Goal: Task Accomplishment & Management: Complete application form

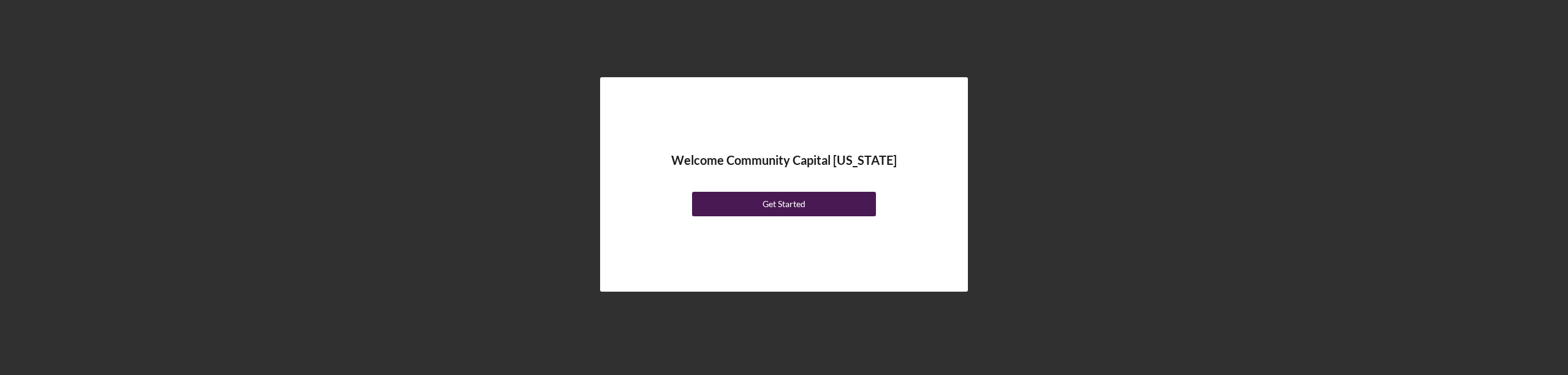
click at [770, 202] on div "Get Started" at bounding box center [784, 204] width 43 height 25
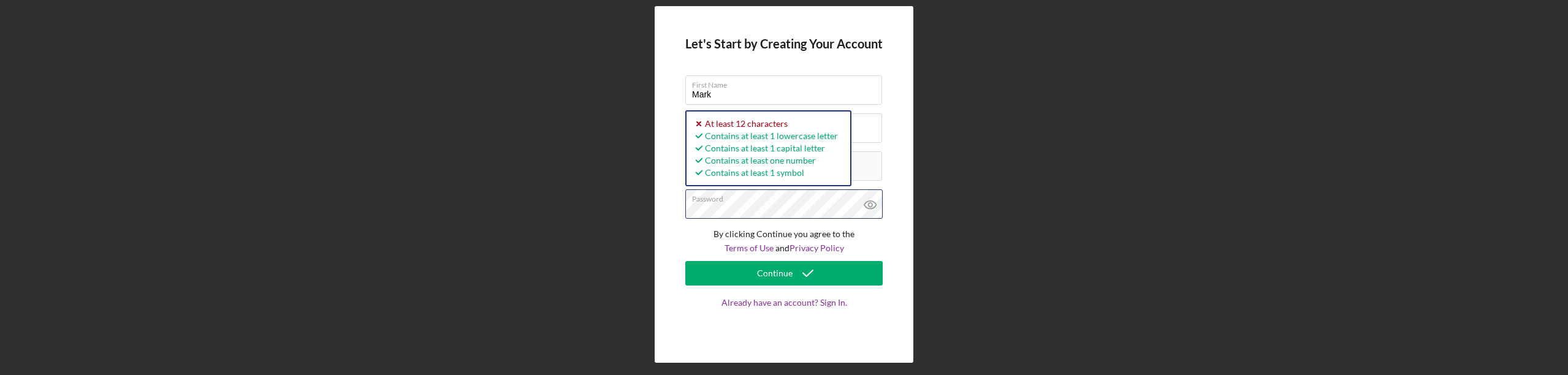
click at [685, 261] on button "Continue" at bounding box center [784, 274] width 197 height 25
click at [878, 232] on p "By clicking Continue you agree to the Terms of Use and Privacy Policy" at bounding box center [784, 241] width 197 height 27
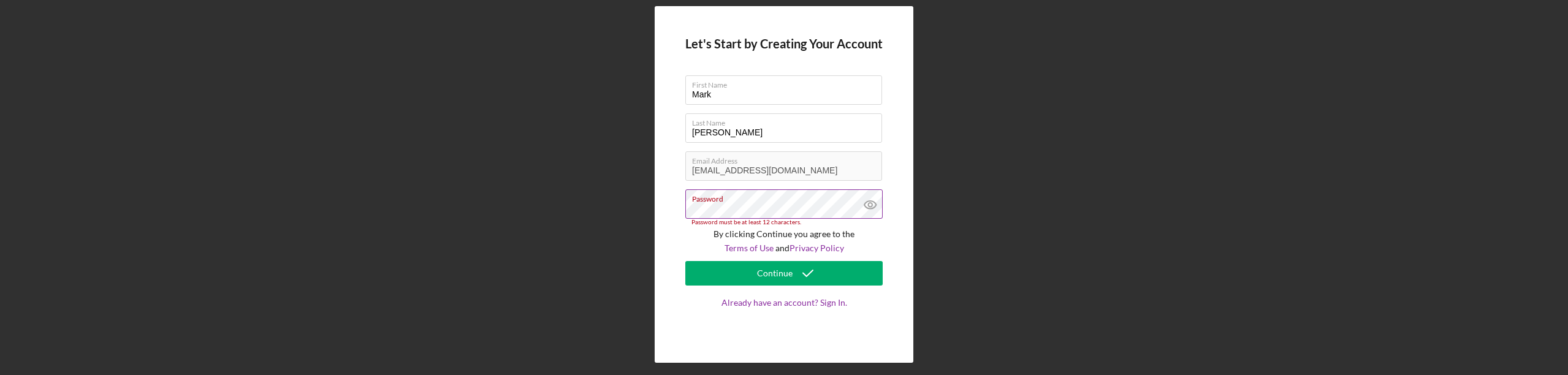
click at [780, 201] on label "Password" at bounding box center [787, 197] width 190 height 14
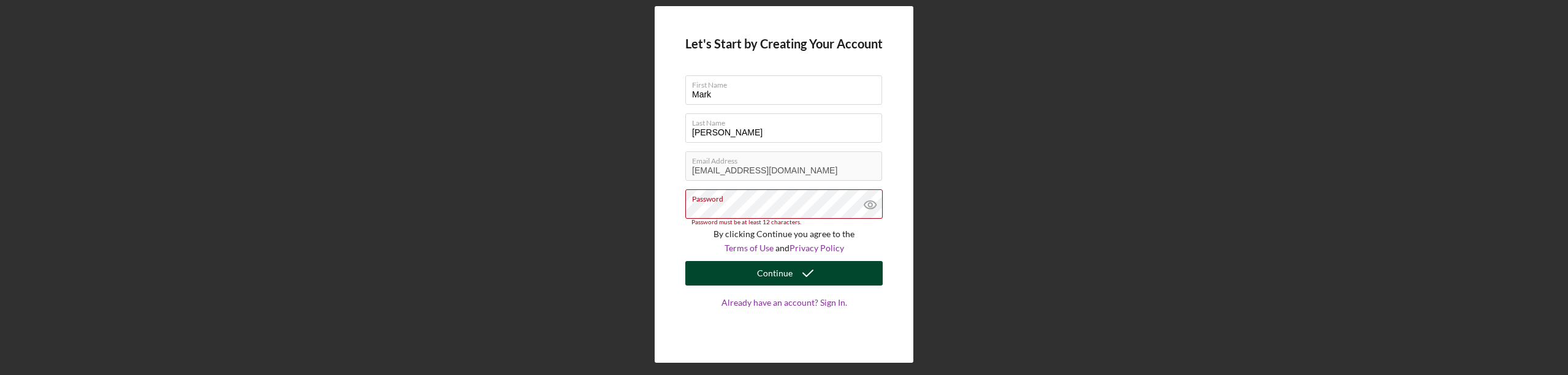
click at [784, 274] on div "Continue" at bounding box center [775, 274] width 36 height 25
click at [814, 277] on icon "submit" at bounding box center [808, 273] width 31 height 31
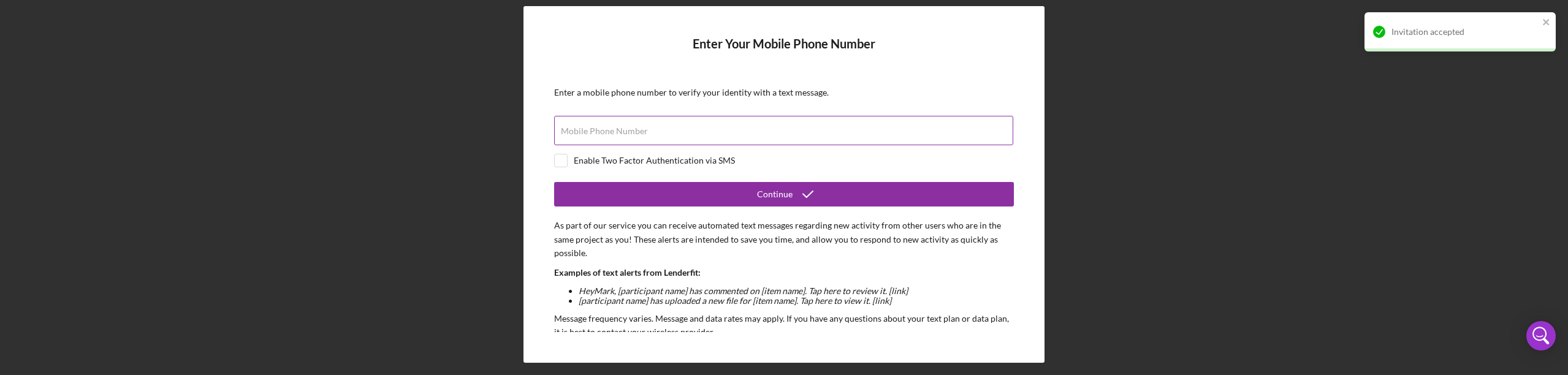
click at [602, 132] on label "Mobile Phone Number" at bounding box center [604, 131] width 87 height 10
click at [602, 132] on input "Mobile Phone Number" at bounding box center [784, 130] width 459 height 29
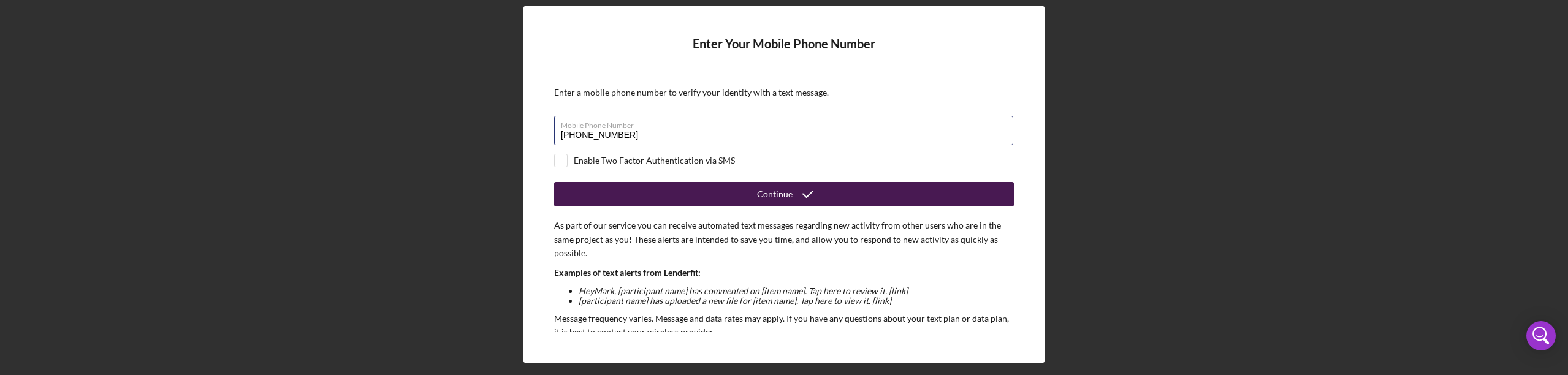
type input "[PHONE_NUMBER]"
click at [789, 196] on div "Continue" at bounding box center [775, 194] width 36 height 25
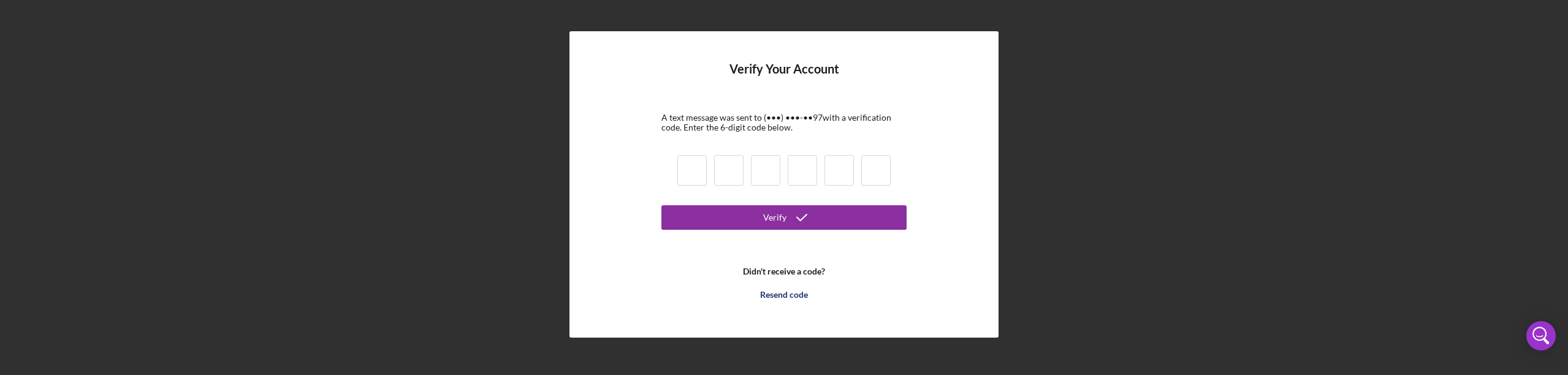
click at [684, 176] on input at bounding box center [692, 170] width 29 height 31
type input "6"
type input "0"
type input "5"
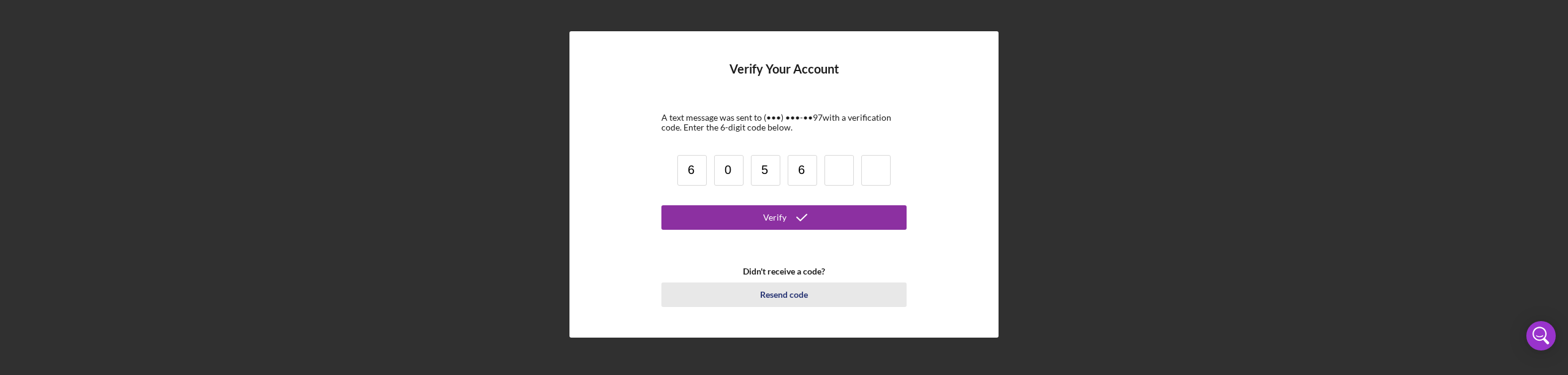
type input "6"
type input "9"
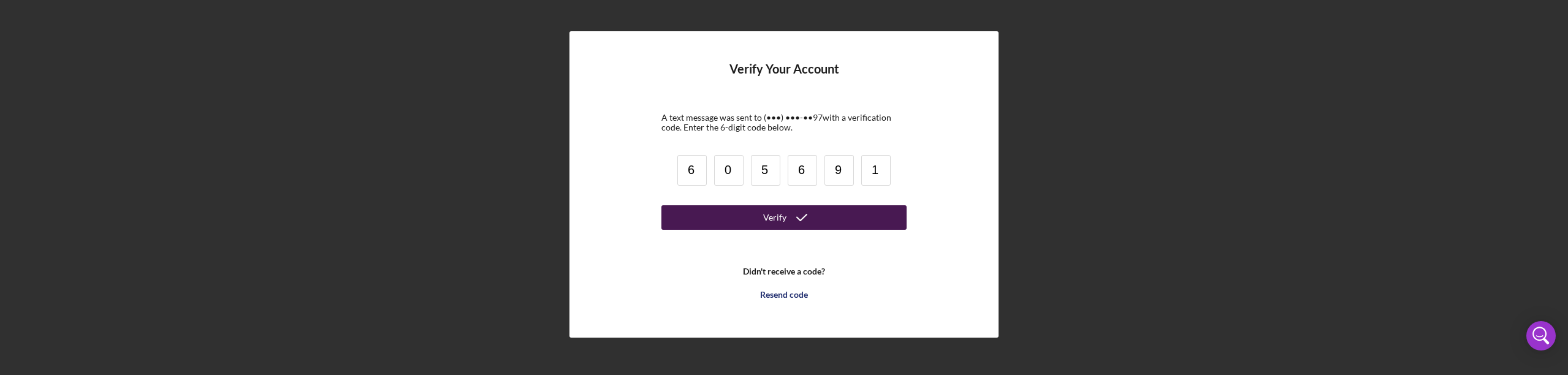
type input "1"
click at [777, 209] on div "Verify" at bounding box center [775, 218] width 23 height 25
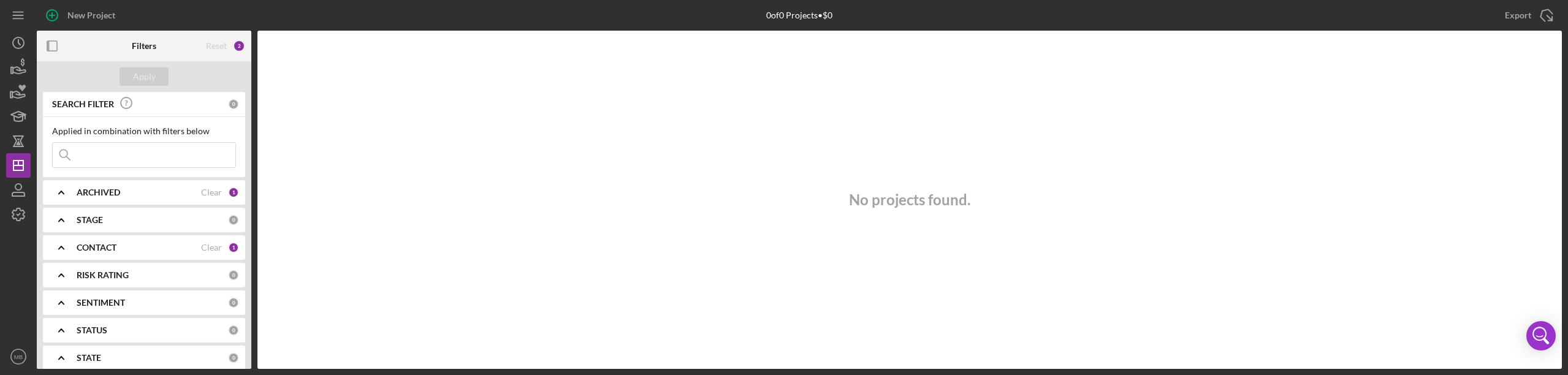
click at [125, 192] on div "ARCHIVED" at bounding box center [139, 192] width 125 height 10
click at [114, 299] on div "STAGE" at bounding box center [152, 300] width 151 height 10
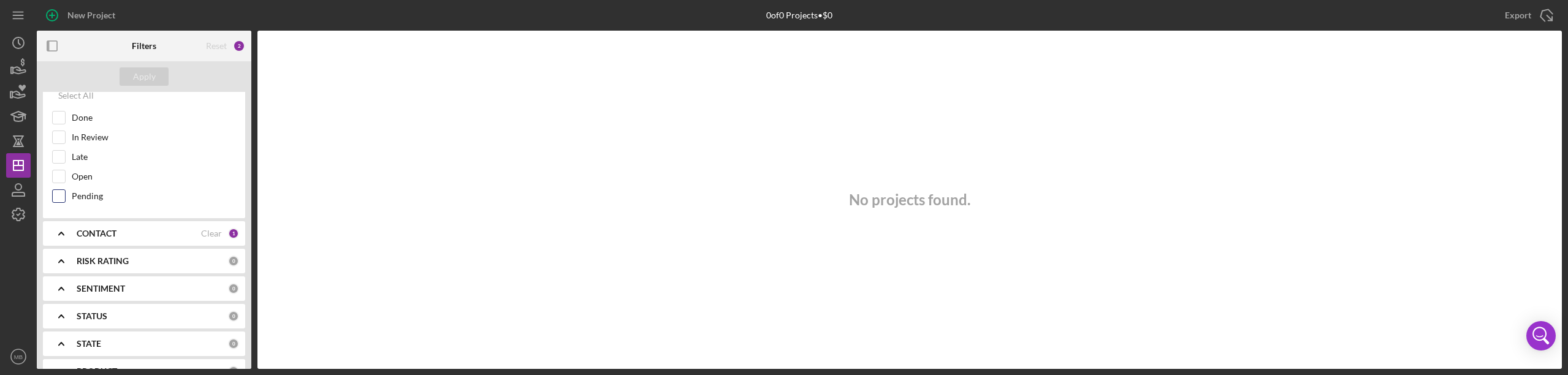
scroll to position [245, 0]
click at [93, 222] on b "CONTACT" at bounding box center [97, 220] width 40 height 10
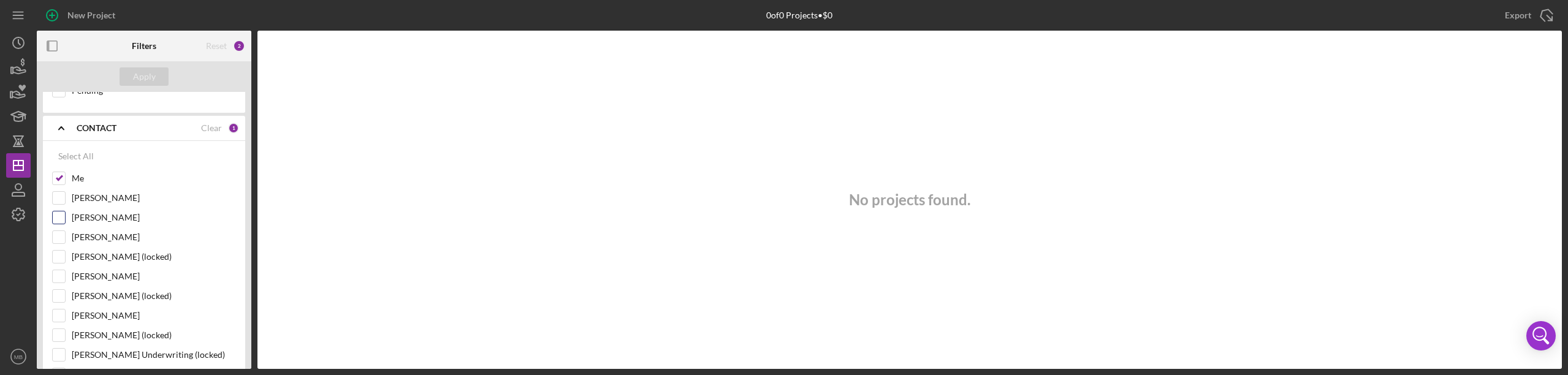
scroll to position [367, 0]
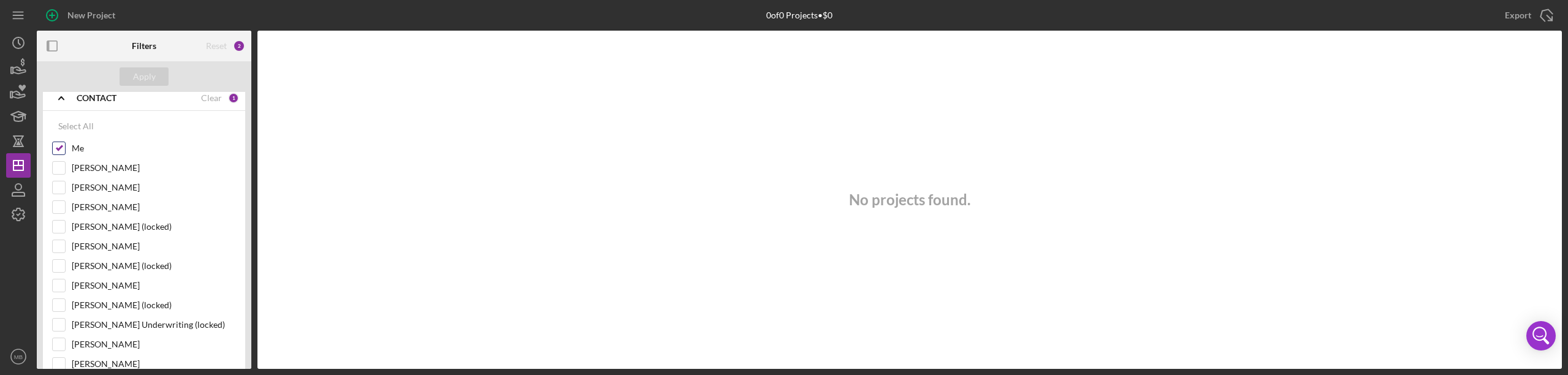
click at [80, 148] on label "Me" at bounding box center [154, 148] width 164 height 12
click at [65, 148] on input "Me" at bounding box center [59, 148] width 12 height 12
click at [56, 144] on input "Me" at bounding box center [59, 148] width 12 height 12
checkbox input "true"
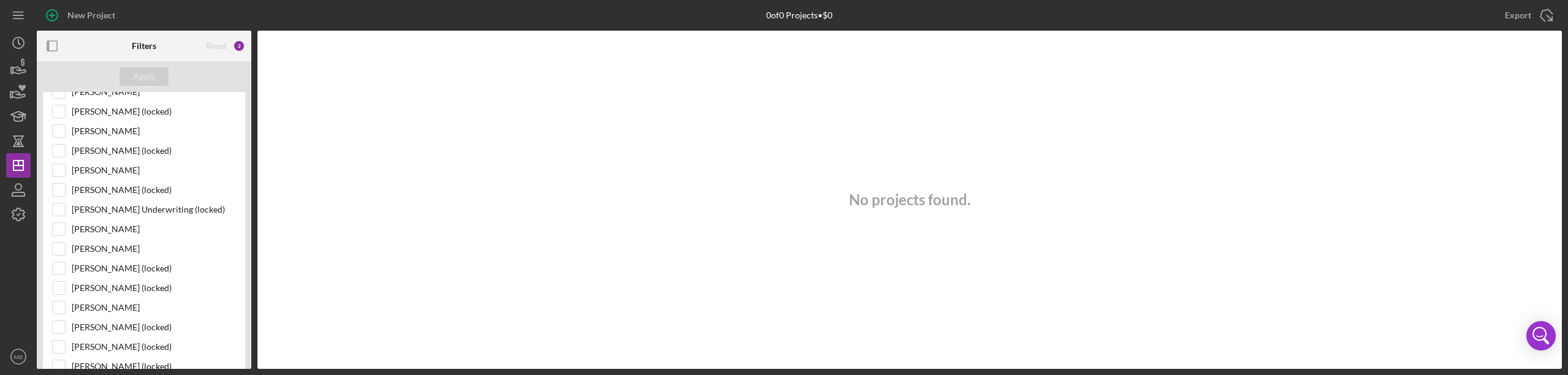
scroll to position [490, 0]
click at [69, 13] on div "New Project" at bounding box center [92, 15] width 48 height 25
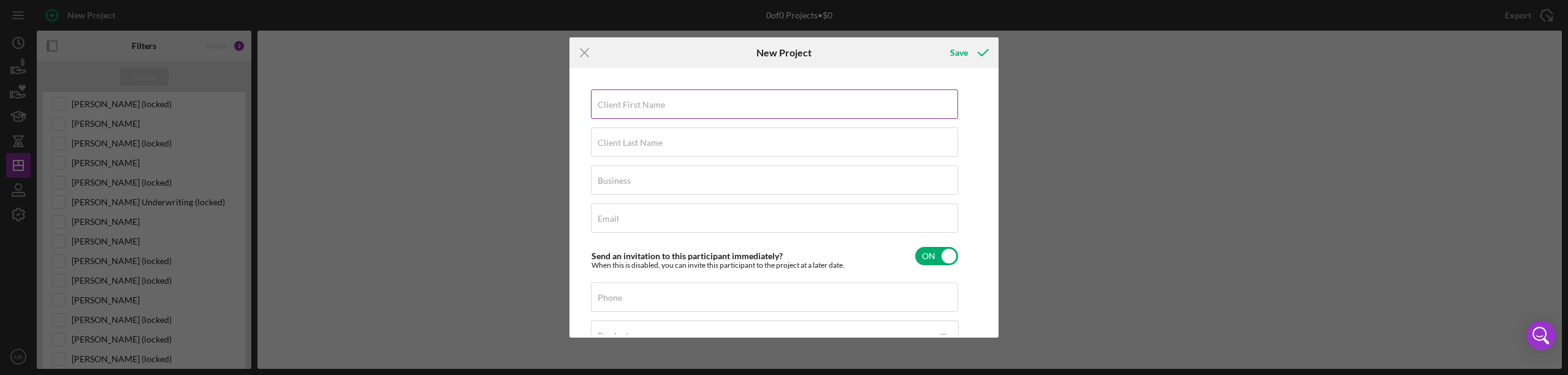
click at [620, 101] on label "Client First Name" at bounding box center [631, 105] width 68 height 10
click at [620, 101] on input "Client First Name" at bounding box center [774, 104] width 367 height 29
click at [773, 103] on div "Client First Name Required" at bounding box center [774, 108] width 368 height 37
click at [649, 104] on label "Client First Name" at bounding box center [631, 105] width 68 height 10
click at [649, 104] on input "Client First Name" at bounding box center [774, 104] width 367 height 29
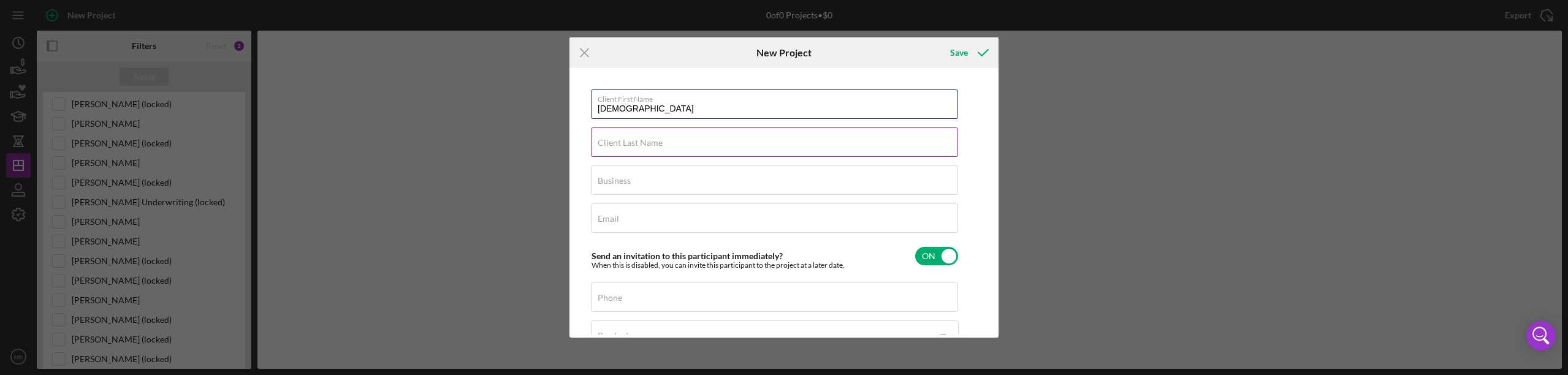
type input "[DEMOGRAPHIC_DATA]"
click at [618, 146] on label "Client Last Name" at bounding box center [630, 143] width 65 height 10
click at [618, 146] on input "Client Last Name" at bounding box center [774, 142] width 367 height 29
type input "Asad"
click at [623, 185] on label "Business" at bounding box center [614, 181] width 33 height 10
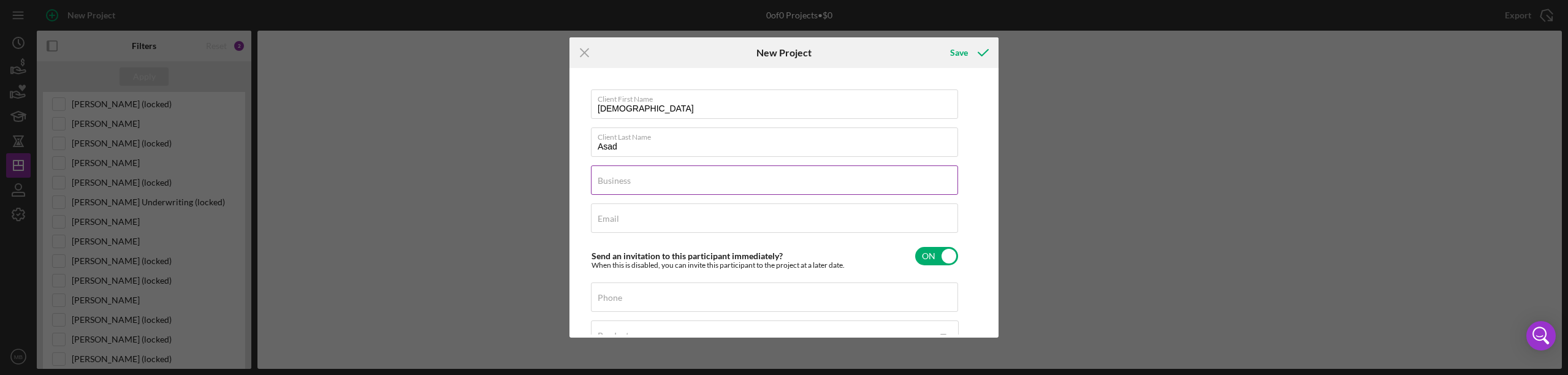
click at [623, 185] on input "Business" at bounding box center [774, 180] width 367 height 29
click at [626, 184] on label "Business" at bounding box center [614, 181] width 33 height 10
click at [626, 184] on input "Business" at bounding box center [774, 180] width 367 height 29
type input "Muzi Construction Corporation"
click at [634, 222] on input "Email" at bounding box center [774, 218] width 367 height 29
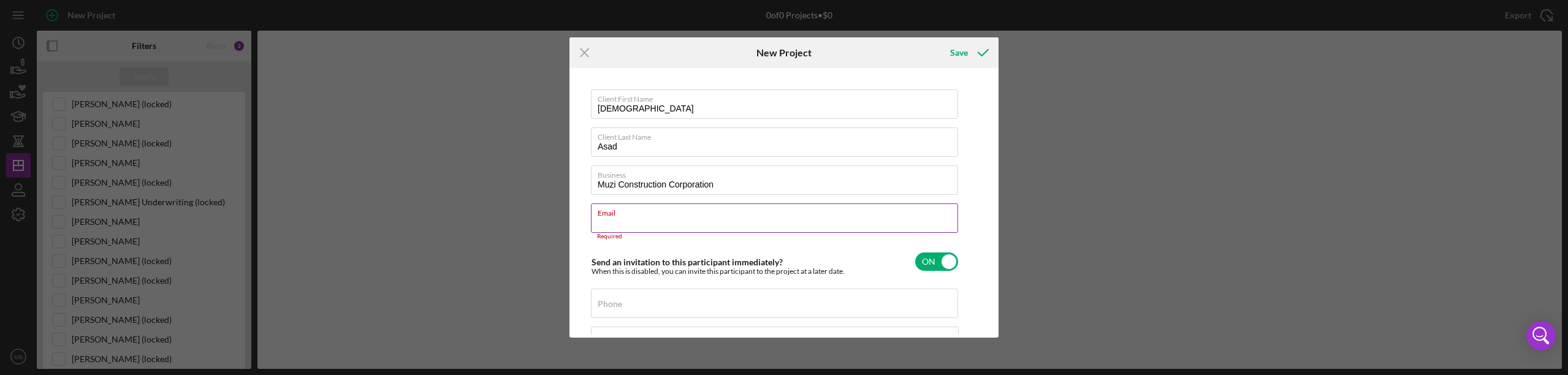
click at [631, 214] on label "Email" at bounding box center [777, 211] width 361 height 14
click at [631, 214] on input "Email" at bounding box center [774, 218] width 367 height 29
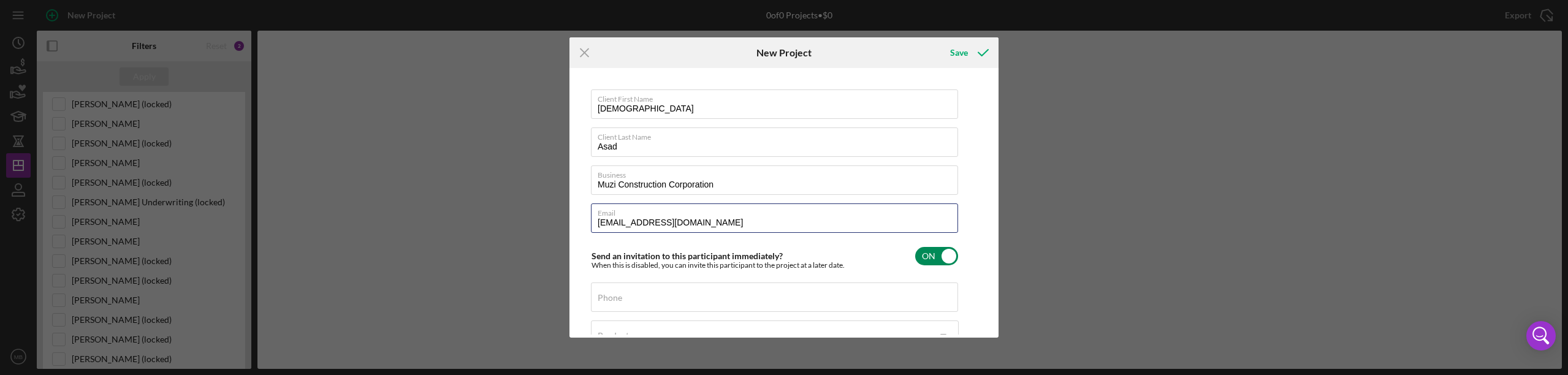
type input "[EMAIL_ADDRESS][DOMAIN_NAME]"
click at [825, 246] on div "Send an invitation to this participant immediately? When this is disabled, you …" at bounding box center [774, 256] width 368 height 29
checkbox input "false"
click at [617, 298] on label "Phone" at bounding box center [610, 298] width 25 height 10
click at [617, 298] on input "Phone" at bounding box center [774, 297] width 367 height 29
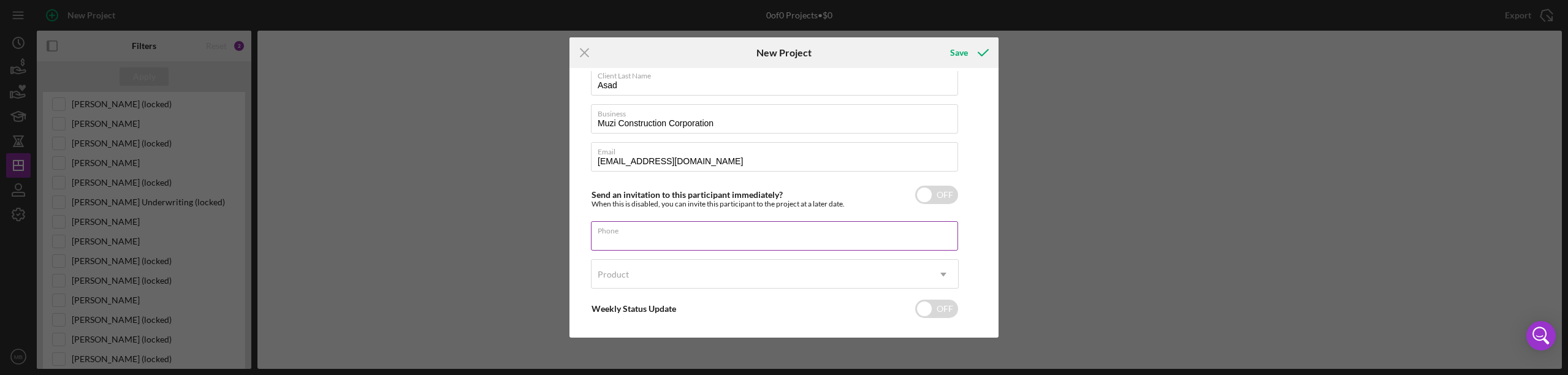
scroll to position [117, 0]
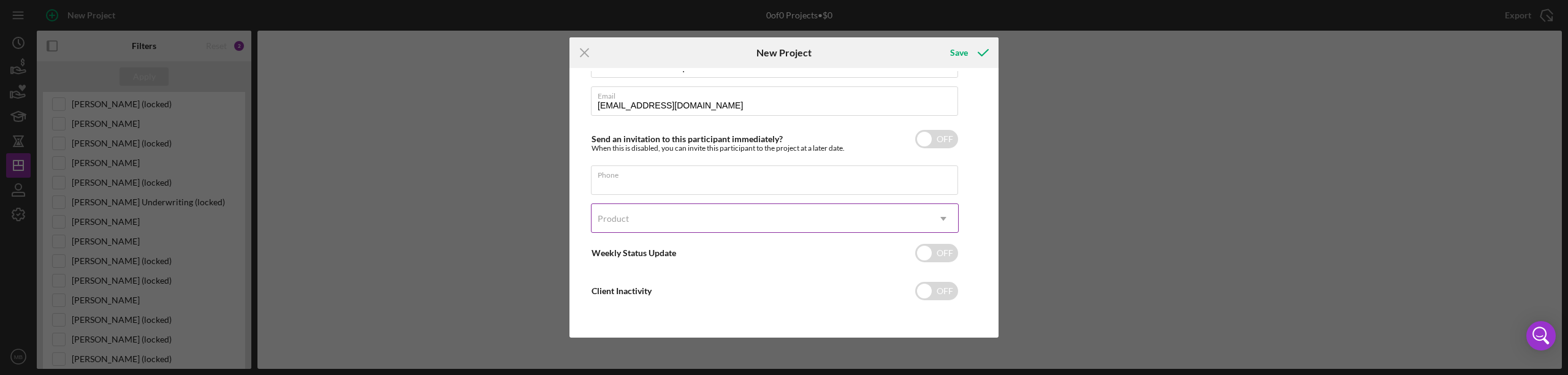
click at [936, 215] on icon "Icon/Dropdown Arrow" at bounding box center [943, 218] width 29 height 29
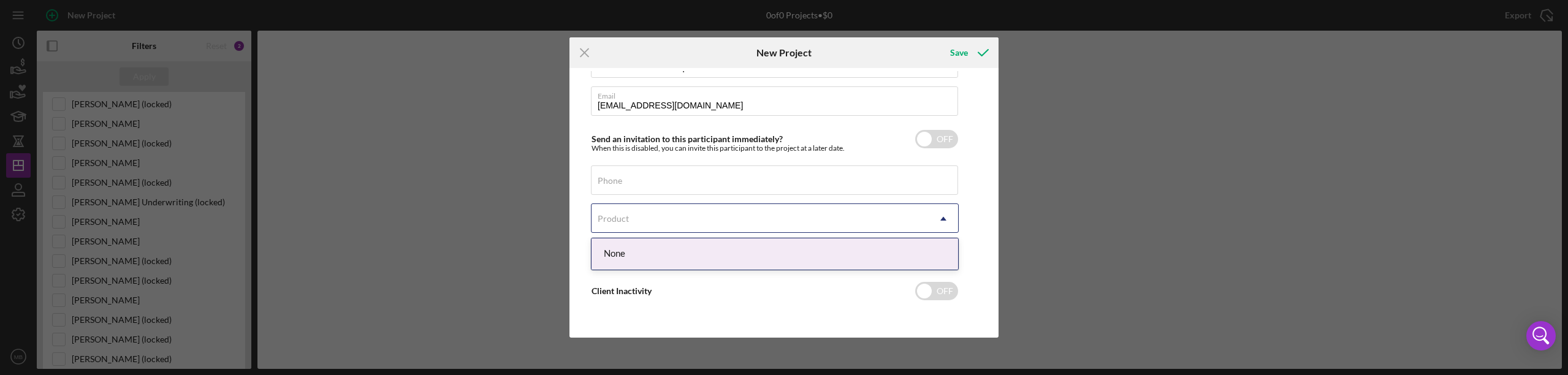
click at [826, 255] on div "None" at bounding box center [775, 254] width 367 height 31
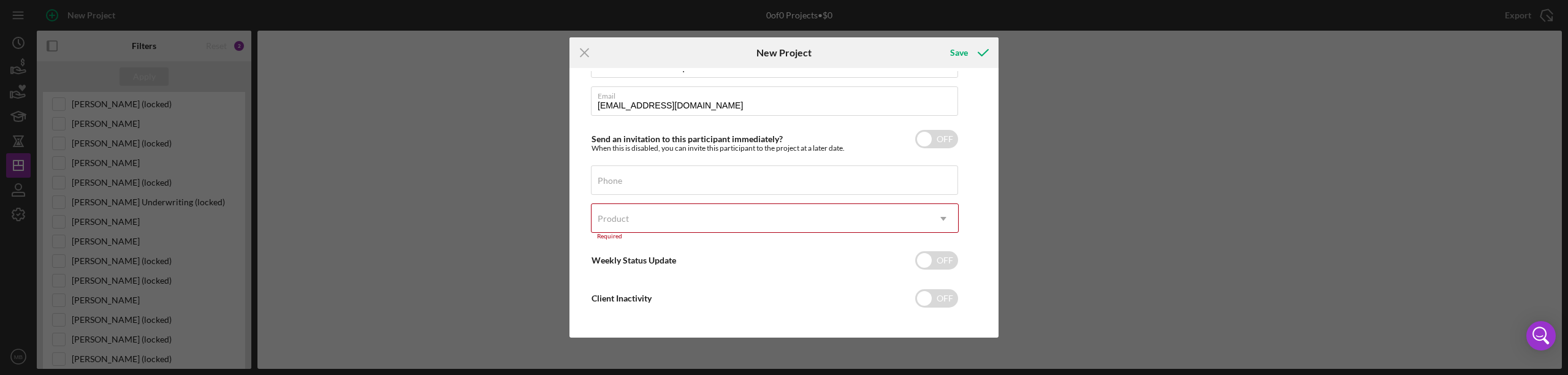
click at [740, 214] on div "Product" at bounding box center [760, 218] width 337 height 28
click at [679, 169] on div "Phone" at bounding box center [774, 181] width 368 height 31
click at [680, 172] on label "Phone" at bounding box center [777, 173] width 361 height 14
click at [680, 172] on input "Phone" at bounding box center [774, 180] width 367 height 29
click at [661, 183] on input "Phone" at bounding box center [774, 180] width 367 height 29
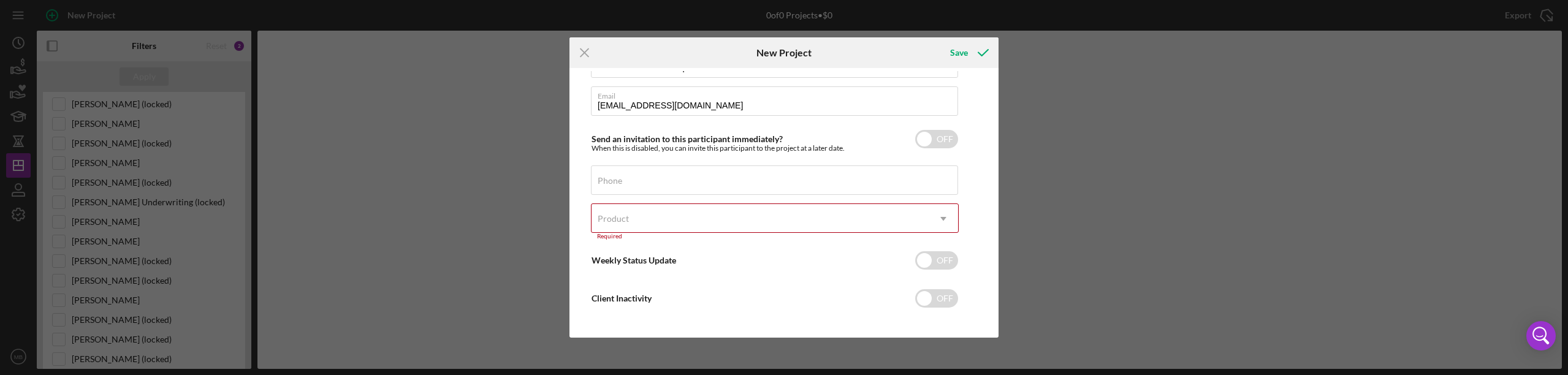
click at [979, 161] on div "Client First Name [PERSON_NAME] Client Last Name [PERSON_NAME] Business Muzi Co…" at bounding box center [784, 203] width 423 height 263
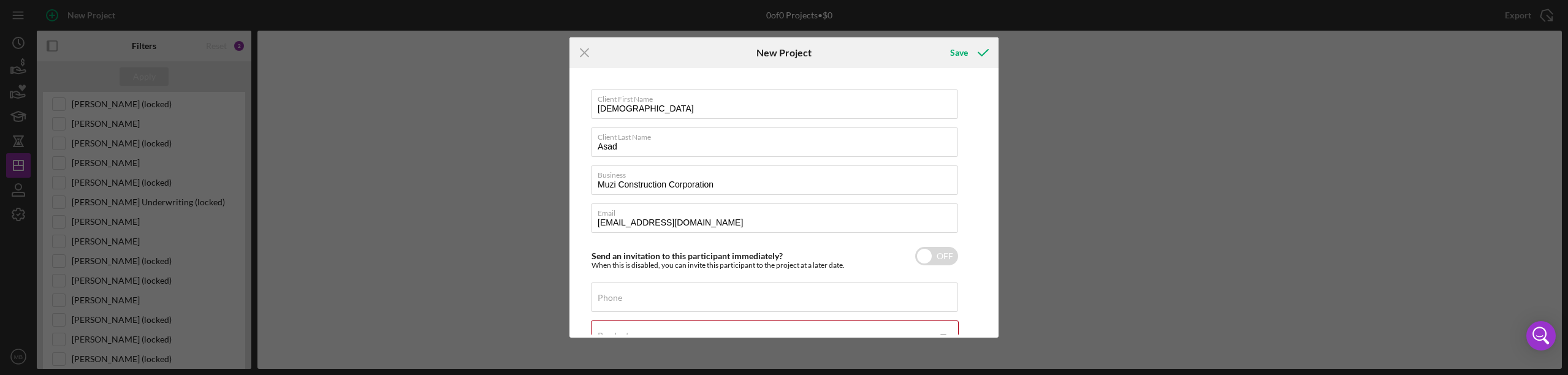
scroll to position [62, 0]
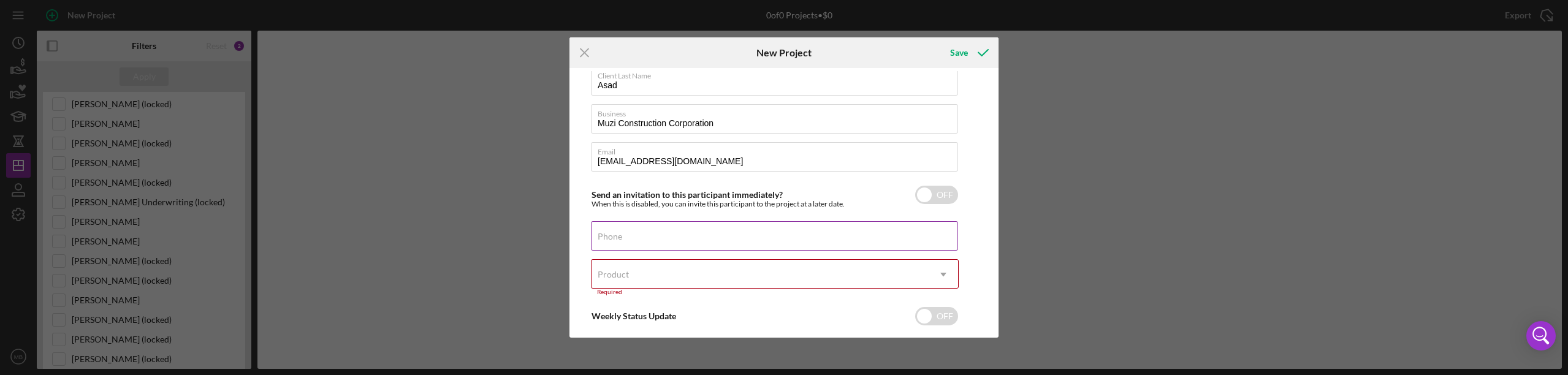
click at [649, 238] on input "Phone" at bounding box center [774, 235] width 367 height 29
type input "[PHONE_NUMBER]"
click at [942, 272] on icon "Icon/Dropdown Arrow" at bounding box center [943, 274] width 29 height 29
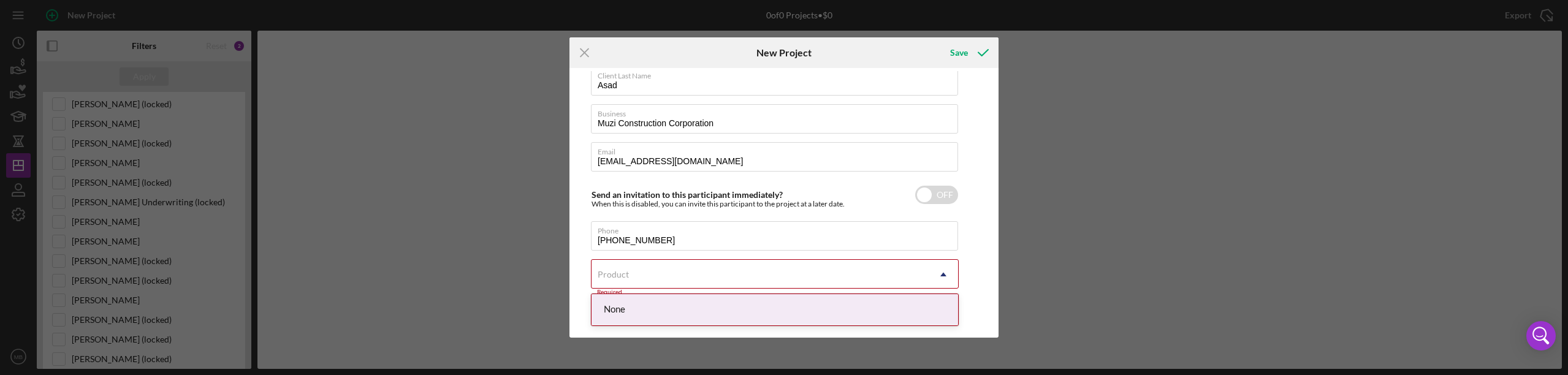
click at [889, 302] on div "None" at bounding box center [775, 310] width 367 height 31
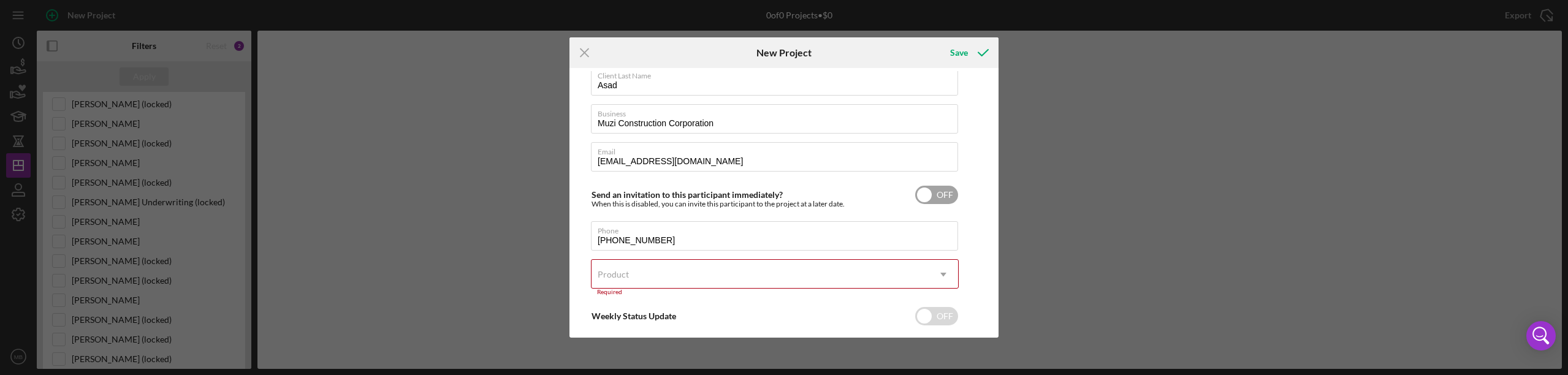
click at [953, 195] on input "checkbox" at bounding box center [936, 194] width 43 height 18
checkbox input "true"
click at [947, 279] on icon "Icon/Dropdown Arrow" at bounding box center [943, 274] width 29 height 29
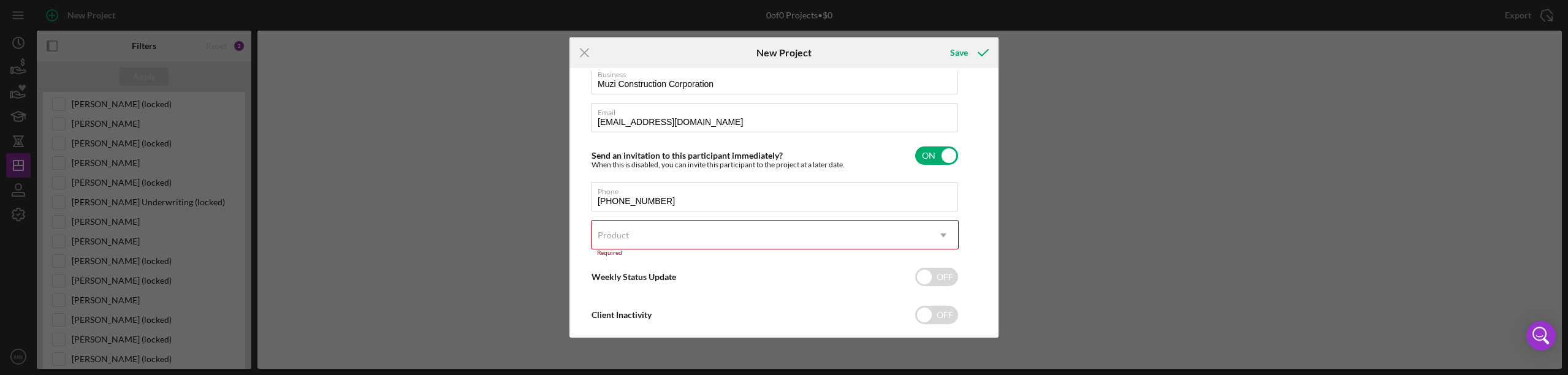
scroll to position [122, 0]
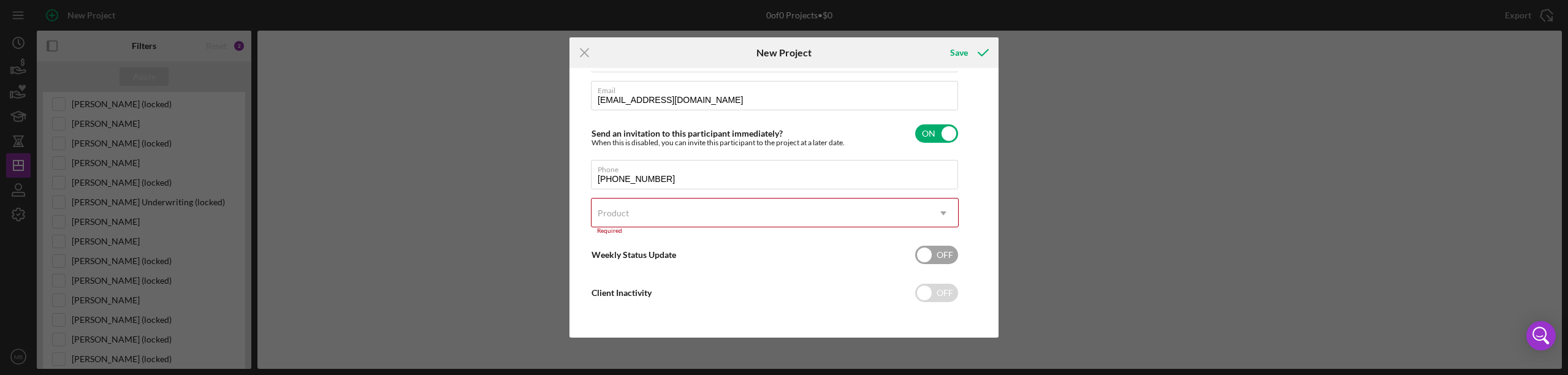
click at [949, 259] on input "checkbox" at bounding box center [936, 255] width 43 height 18
checkbox input "true"
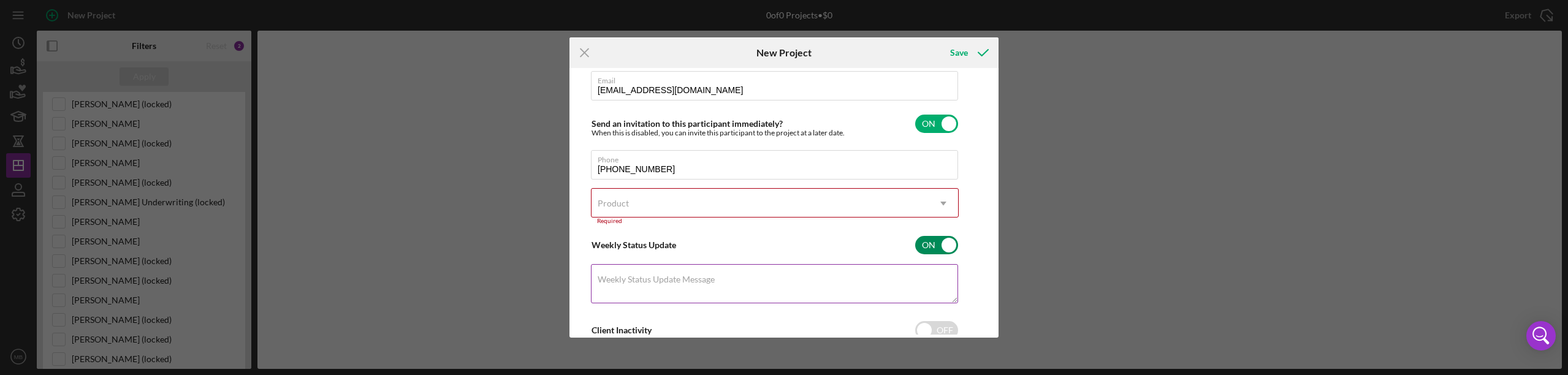
scroll to position [104, 0]
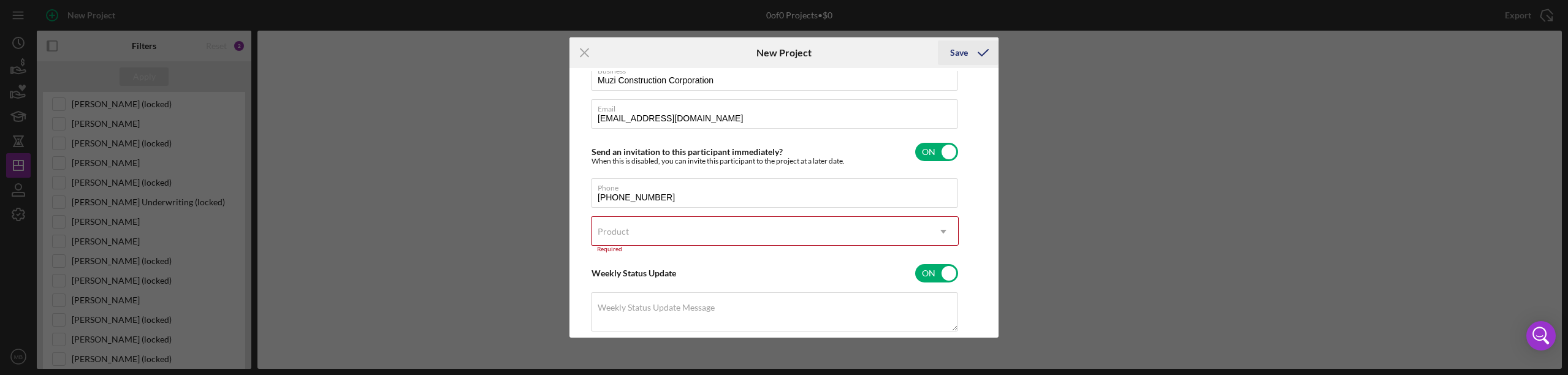
click at [957, 51] on div "Save" at bounding box center [959, 53] width 18 height 25
click at [984, 51] on icon "submit" at bounding box center [983, 53] width 31 height 31
click at [933, 229] on icon "Icon/Dropdown Arrow" at bounding box center [943, 231] width 29 height 29
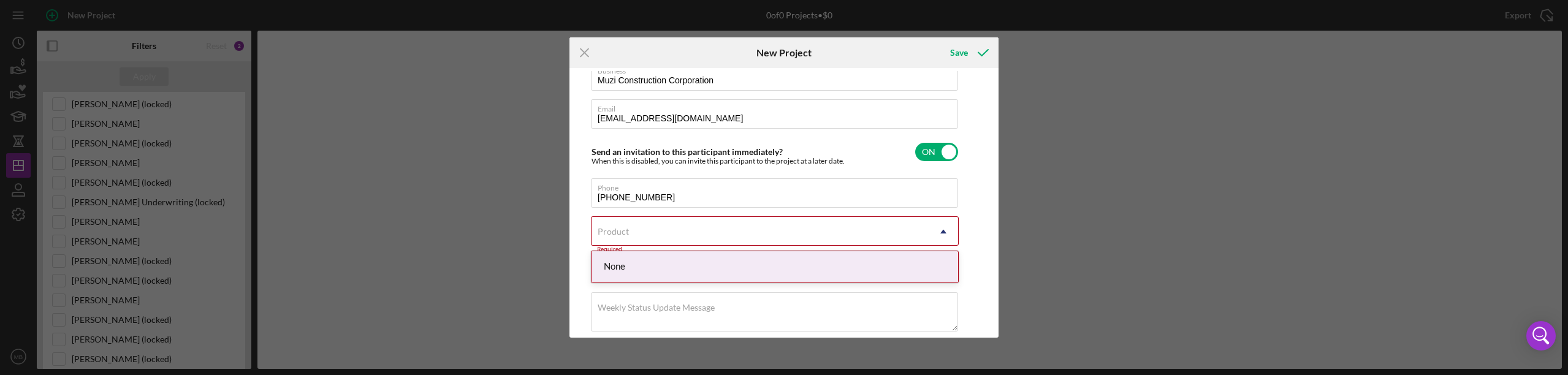
click at [810, 268] on div "None" at bounding box center [775, 267] width 367 height 31
click at [707, 229] on div "Product" at bounding box center [760, 231] width 337 height 28
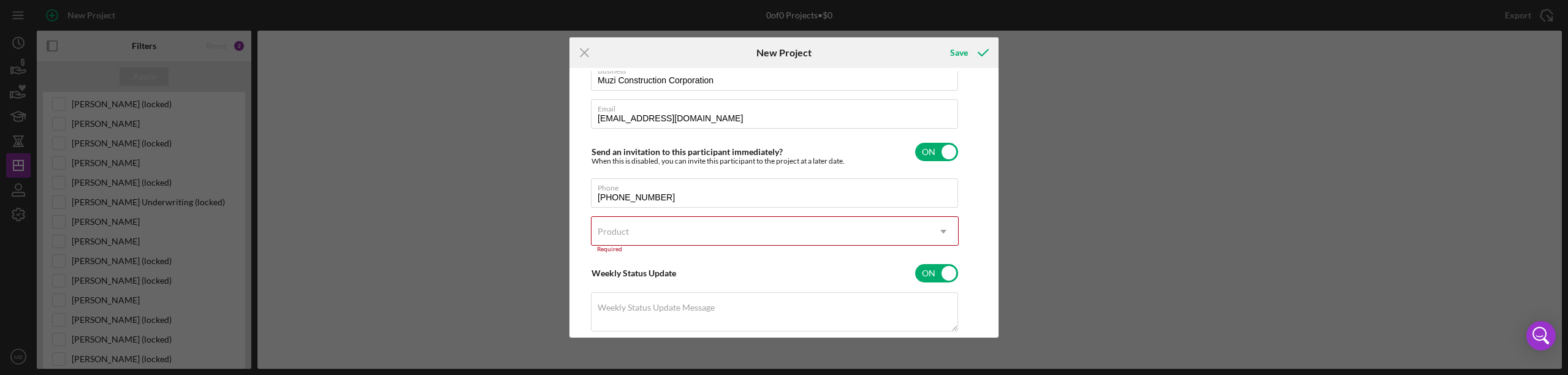
click at [745, 218] on div "Product" at bounding box center [760, 231] width 337 height 28
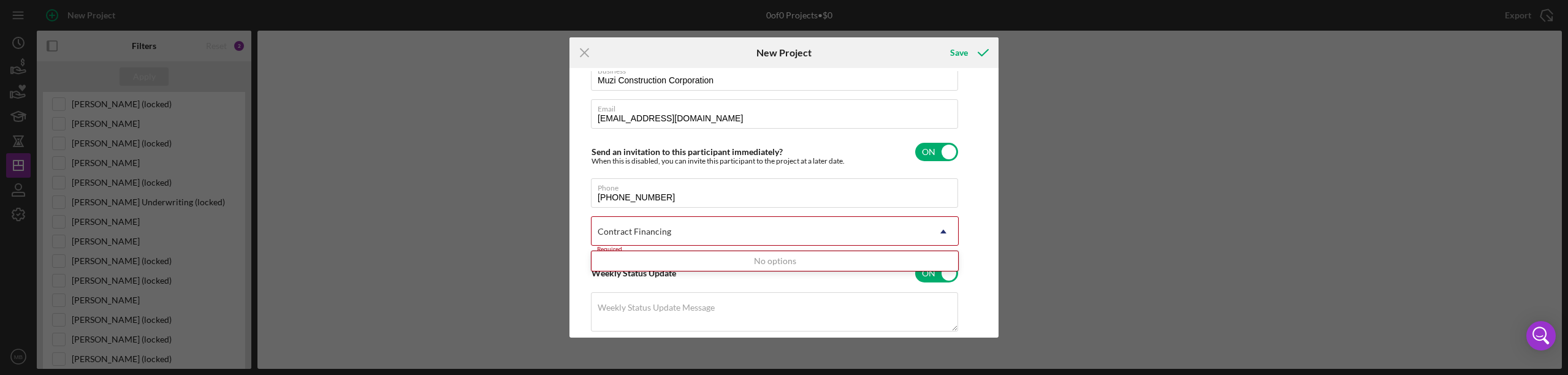
type input "Contract Financing"
click at [480, 198] on div "Icon/Menu Close New Project Save Client First Name [PERSON_NAME] Client Last Na…" at bounding box center [784, 188] width 1568 height 375
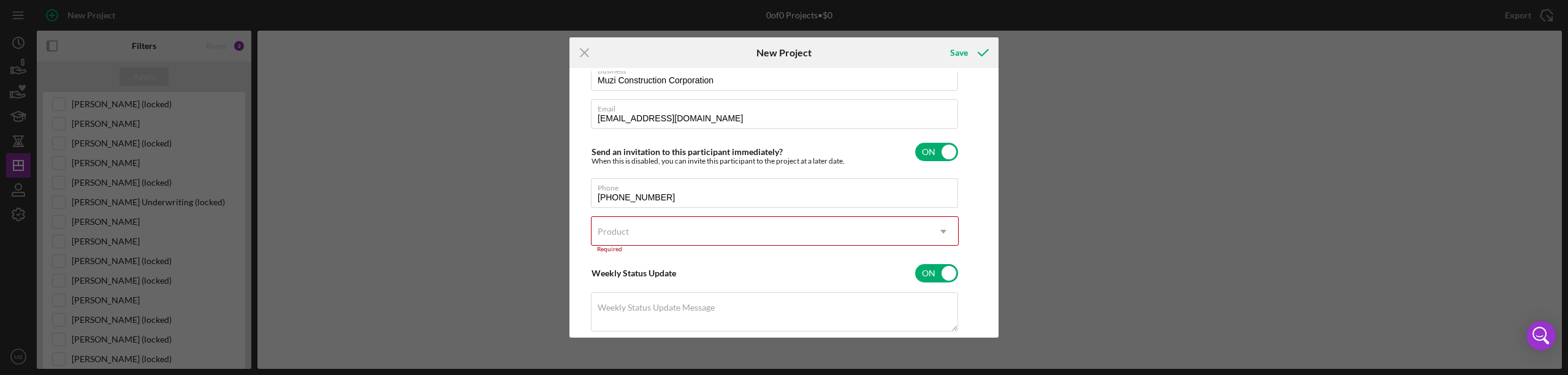
click at [644, 222] on div "Product" at bounding box center [760, 231] width 337 height 28
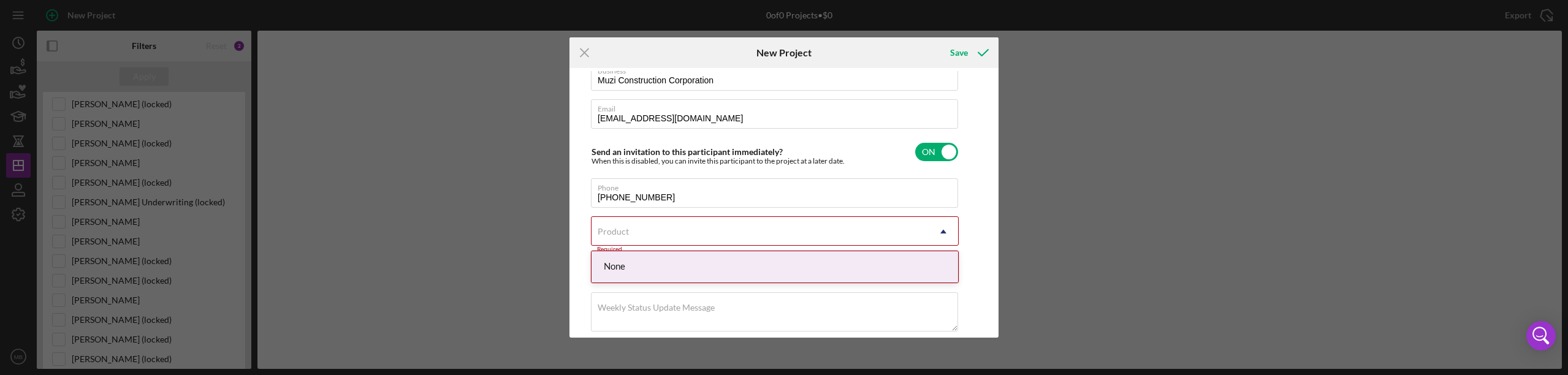
click at [892, 222] on div "Product" at bounding box center [760, 231] width 337 height 28
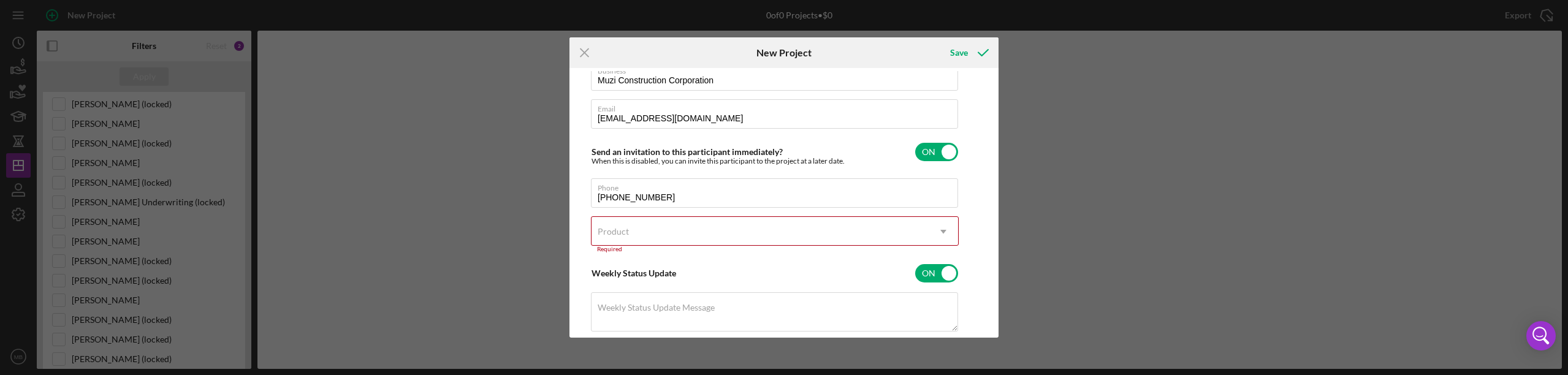
click at [733, 224] on div "Product" at bounding box center [760, 231] width 337 height 28
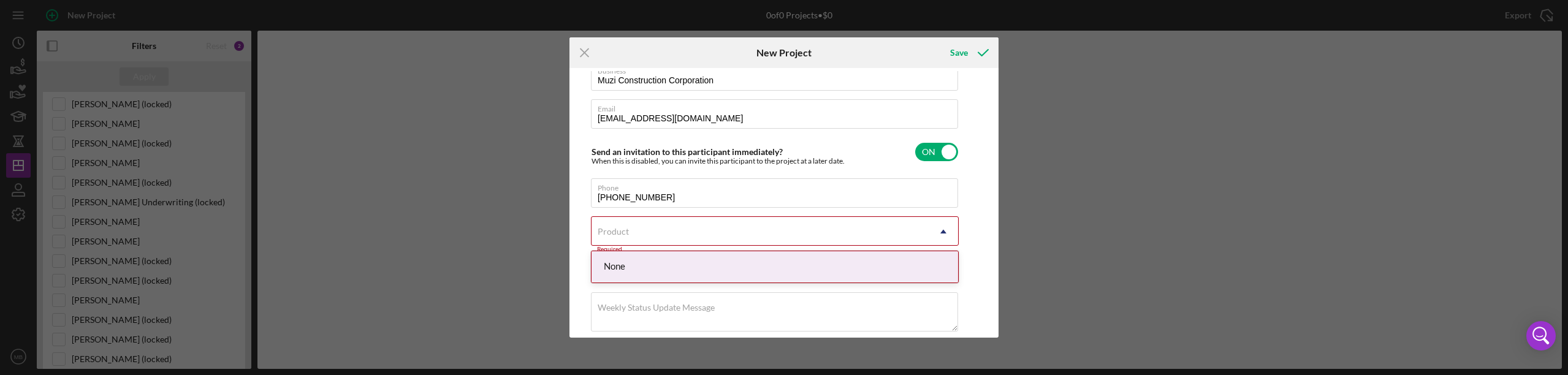
click at [659, 269] on div "None" at bounding box center [775, 267] width 367 height 31
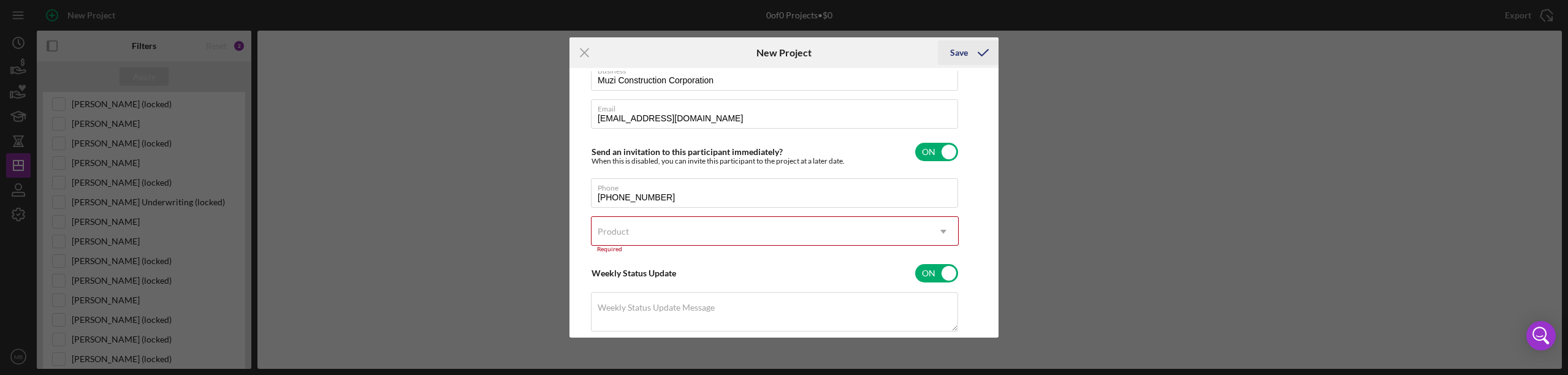
click at [956, 51] on div "Save" at bounding box center [959, 53] width 18 height 25
click at [946, 50] on button "Save" at bounding box center [968, 53] width 61 height 25
click at [946, 49] on button "Save" at bounding box center [968, 53] width 61 height 25
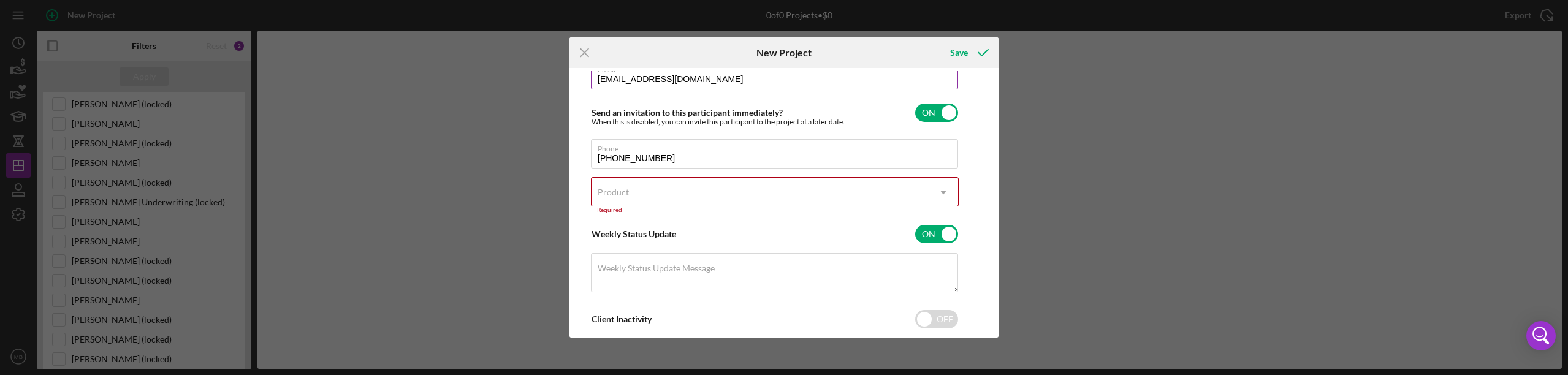
scroll to position [166, 0]
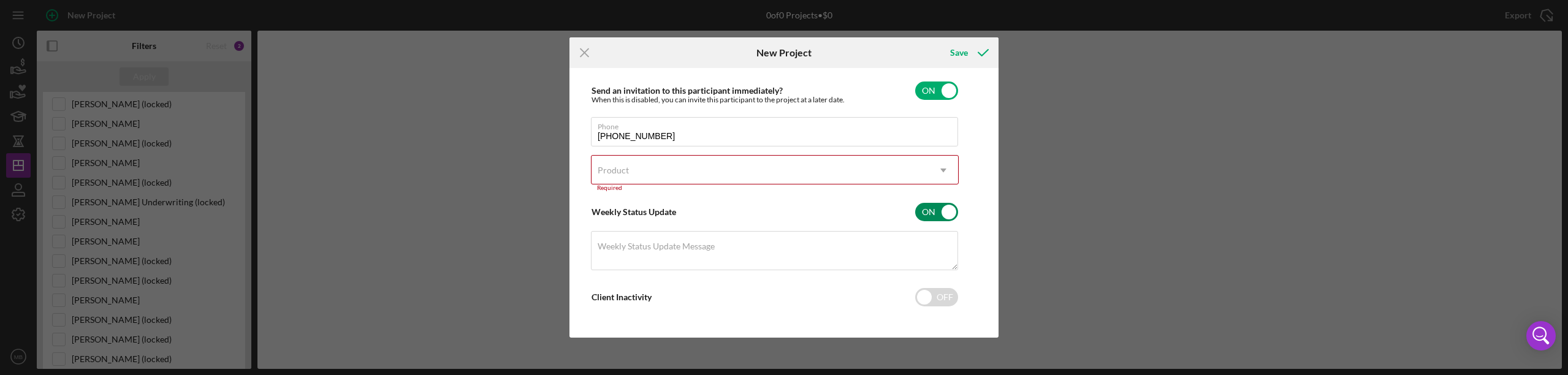
click at [930, 207] on input "checkbox" at bounding box center [936, 211] width 43 height 18
checkbox input "false"
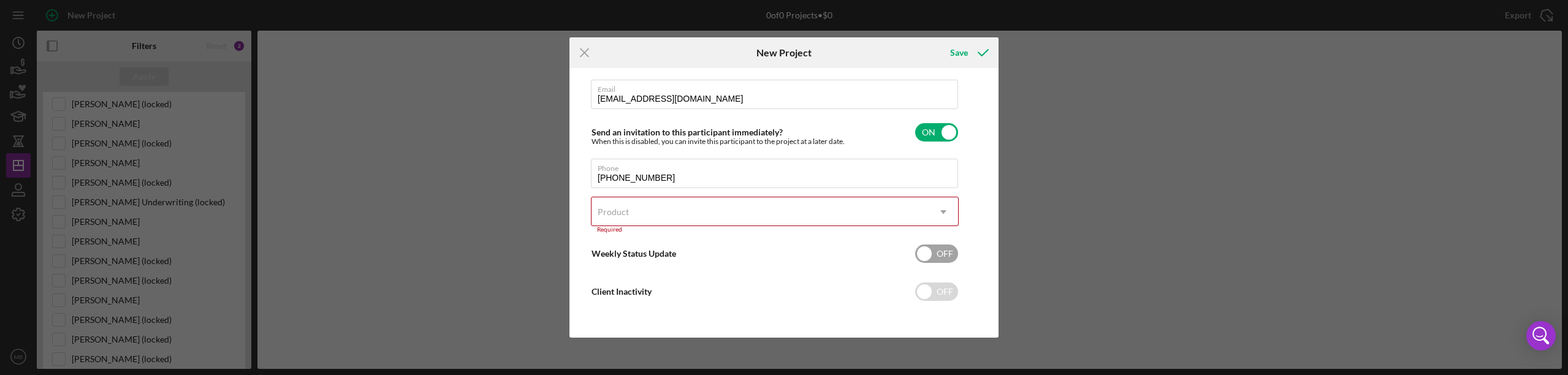
scroll to position [124, 0]
click at [954, 55] on div "Save" at bounding box center [959, 53] width 18 height 25
click at [962, 49] on div "Save" at bounding box center [959, 53] width 18 height 25
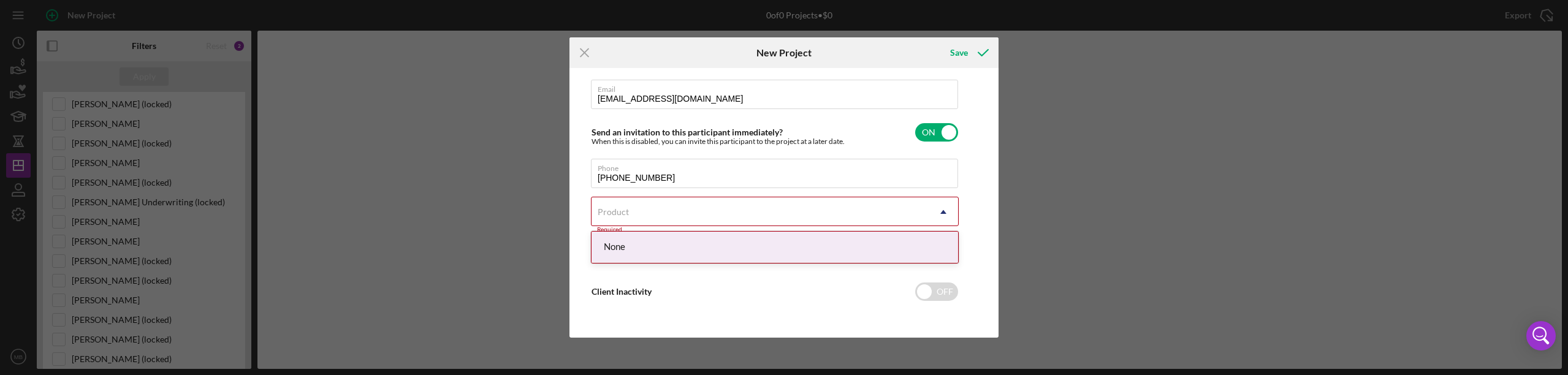
drag, startPoint x: 913, startPoint y: 207, endPoint x: 900, endPoint y: 205, distance: 13.2
click at [912, 207] on div "Product" at bounding box center [760, 211] width 337 height 28
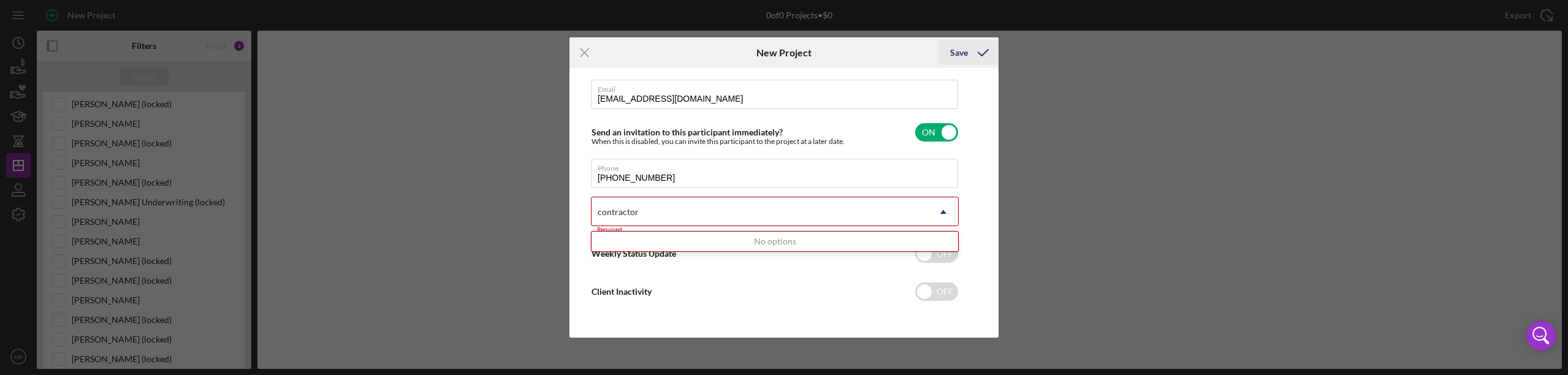
type input "contractor"
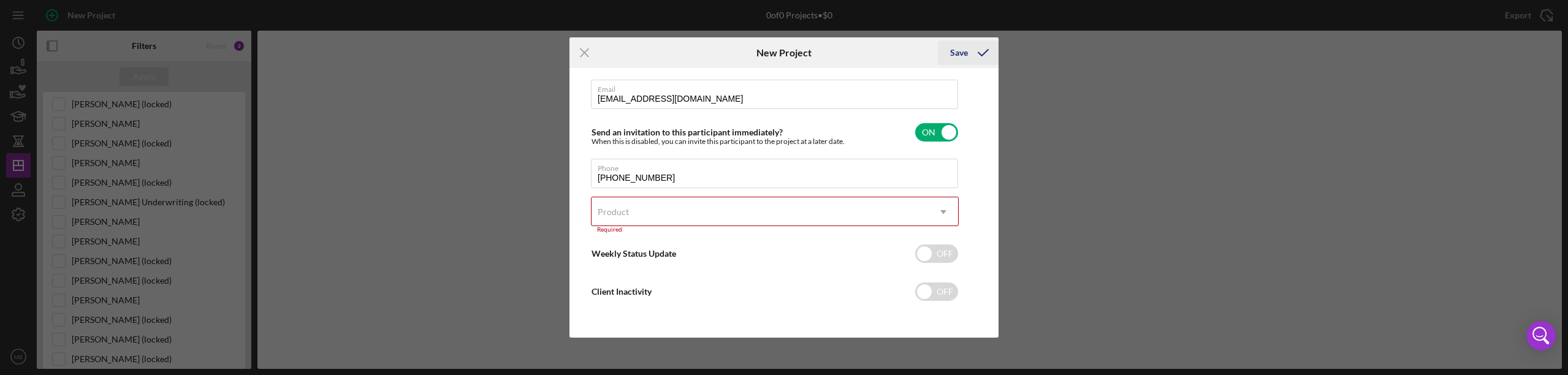
click at [953, 50] on div "Save" at bounding box center [959, 53] width 18 height 25
click at [951, 49] on div "Save" at bounding box center [959, 53] width 18 height 25
click at [933, 125] on input "checkbox" at bounding box center [936, 132] width 43 height 18
checkbox input "false"
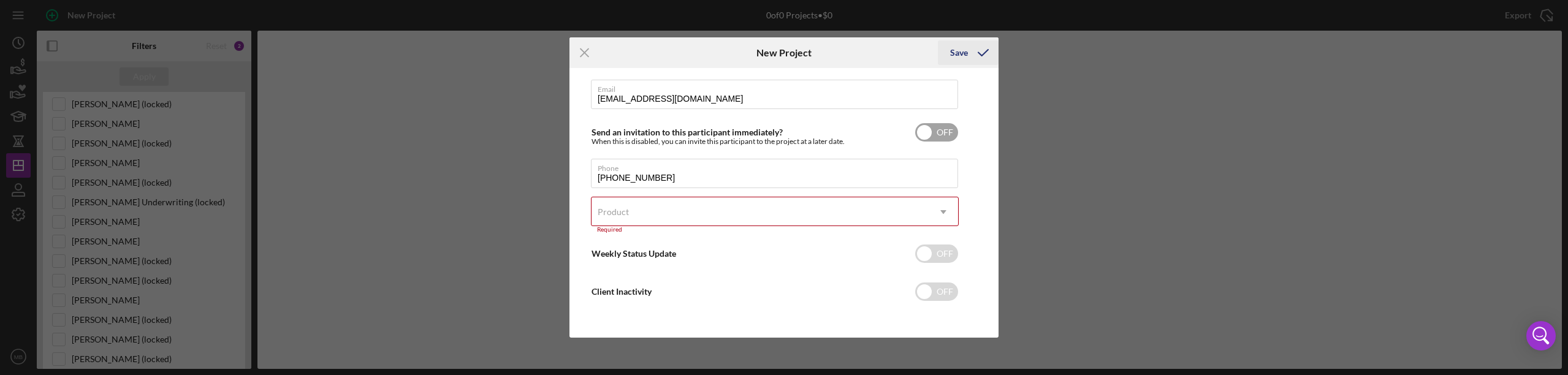
click at [959, 46] on div "Save" at bounding box center [959, 53] width 18 height 25
click at [964, 55] on div "Save" at bounding box center [959, 53] width 18 height 25
click at [588, 51] on icon "Icon/Menu Close" at bounding box center [584, 53] width 31 height 31
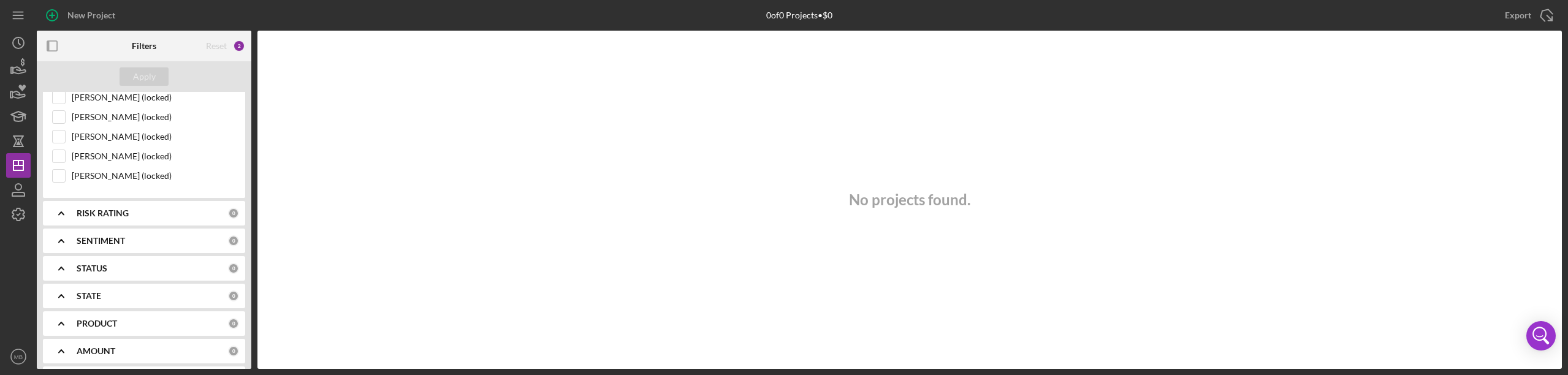
scroll to position [736, 0]
click at [203, 190] on div "RISK RATING" at bounding box center [152, 190] width 151 height 10
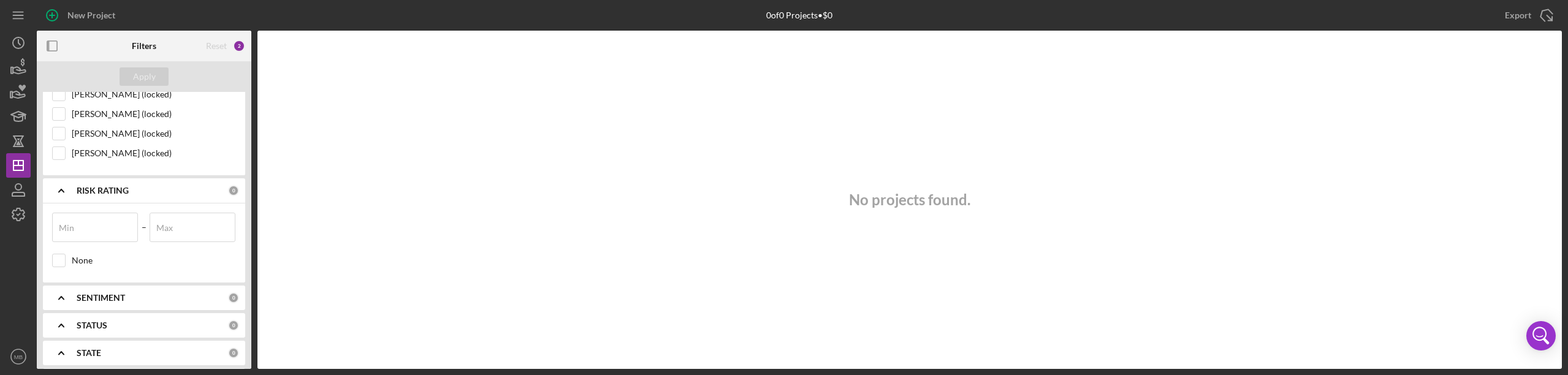
click at [136, 297] on div "SENTIMENT" at bounding box center [152, 298] width 151 height 10
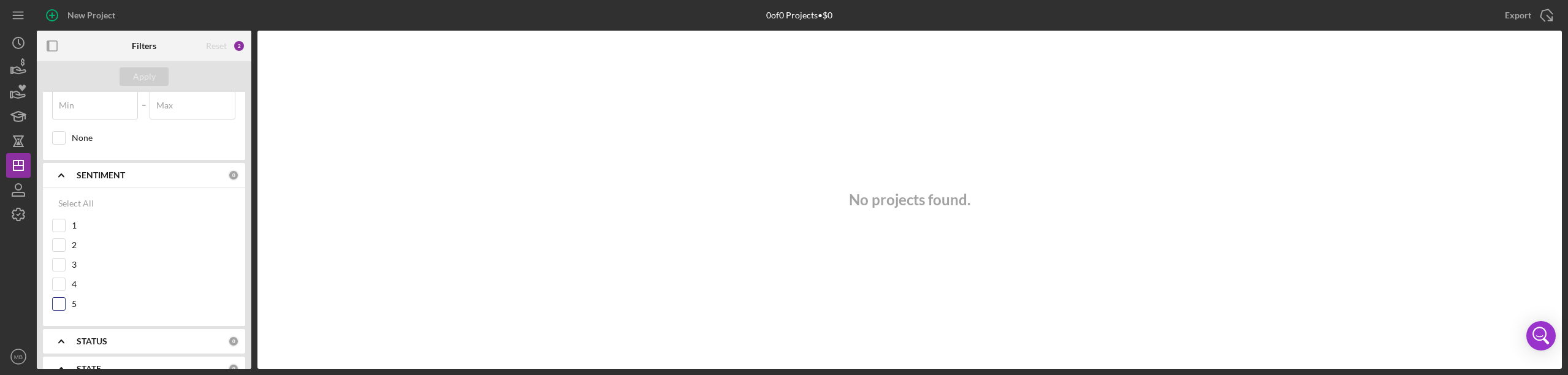
scroll to position [981, 0]
click at [137, 244] on div "STATE" at bounding box center [152, 246] width 151 height 10
